Goal: Task Accomplishment & Management: Use online tool/utility

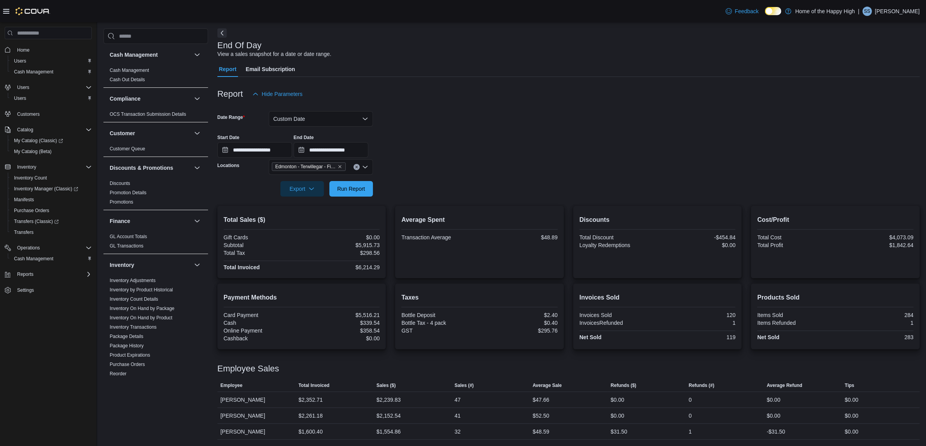
scroll to position [378, 0]
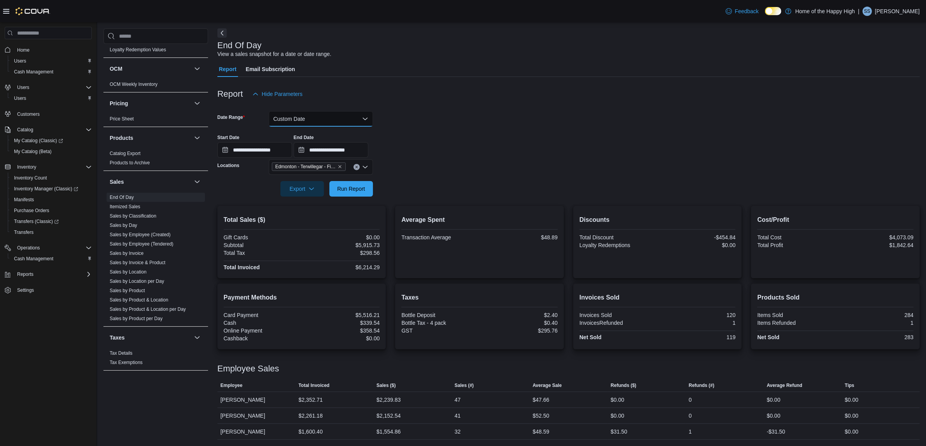
click at [342, 121] on button "Custom Date" at bounding box center [321, 119] width 104 height 16
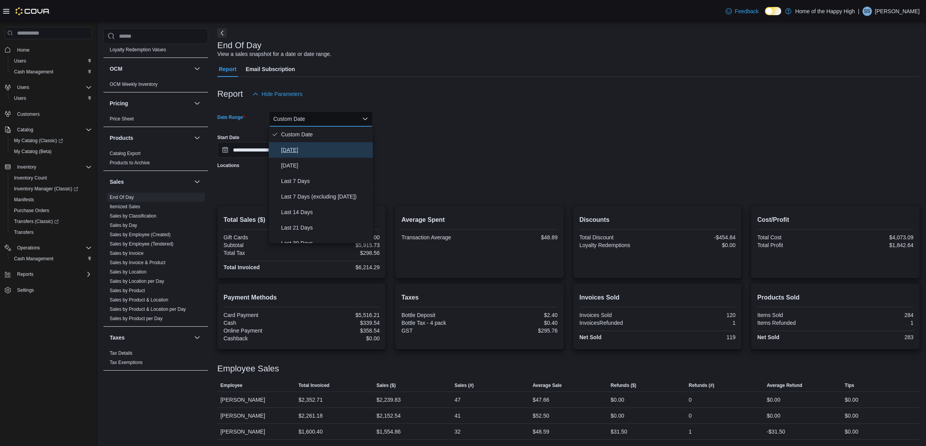
click at [343, 150] on span "Today" at bounding box center [325, 149] width 89 height 9
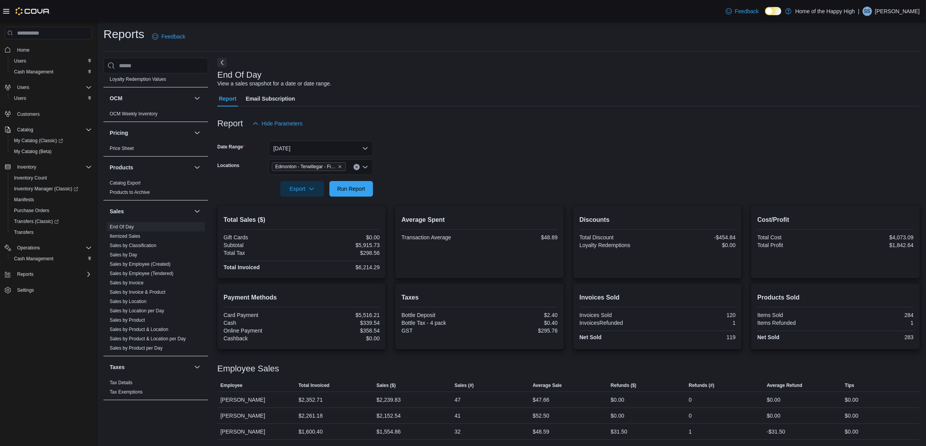
scroll to position [2, 0]
click at [358, 186] on span "Run Report" at bounding box center [351, 189] width 28 height 8
click at [299, 185] on span "Export" at bounding box center [302, 189] width 34 height 16
click at [312, 218] on span "Export to Pdf" at bounding box center [303, 220] width 35 height 6
click at [903, 8] on p "Sajjad Syed" at bounding box center [897, 11] width 45 height 9
